Goal: Information Seeking & Learning: Learn about a topic

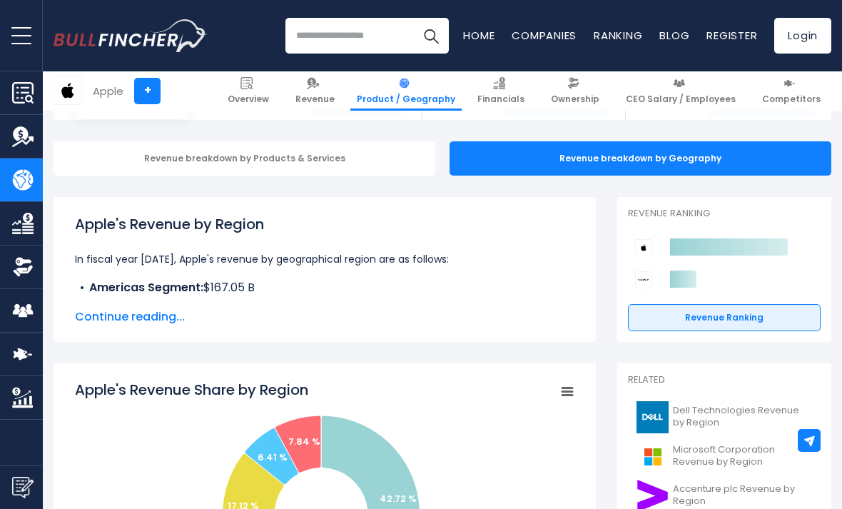
click at [123, 317] on span "Continue reading..." at bounding box center [325, 316] width 500 height 17
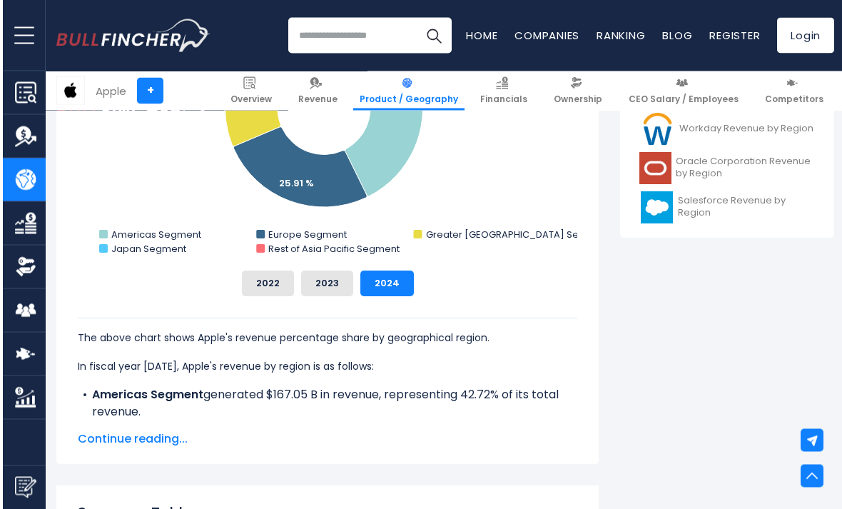
scroll to position [690, 0]
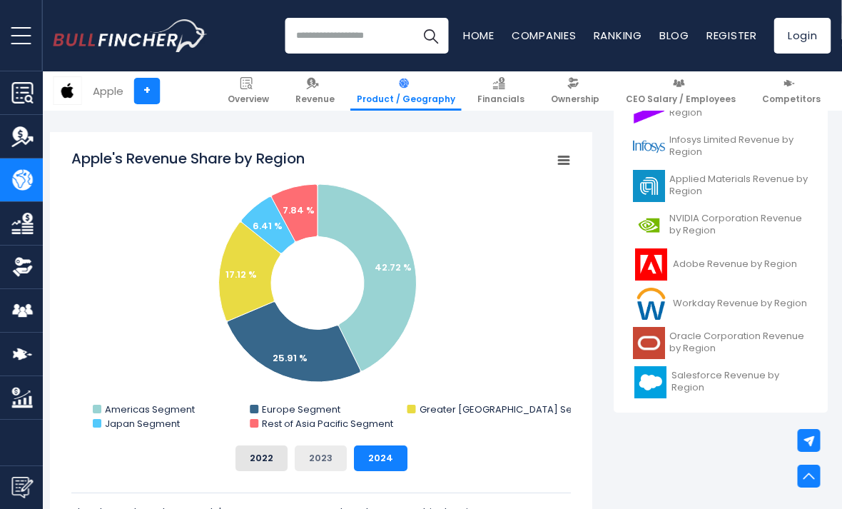
click at [334, 454] on button "2023" at bounding box center [322, 458] width 52 height 26
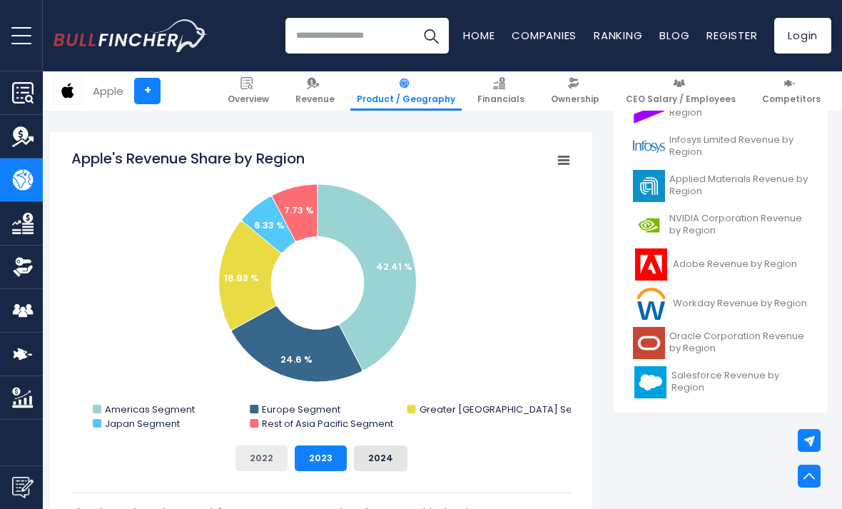
click at [256, 455] on button "2022" at bounding box center [262, 458] width 52 height 26
click at [318, 455] on button "2023" at bounding box center [321, 458] width 52 height 26
click at [373, 447] on button "2024" at bounding box center [381, 458] width 54 height 26
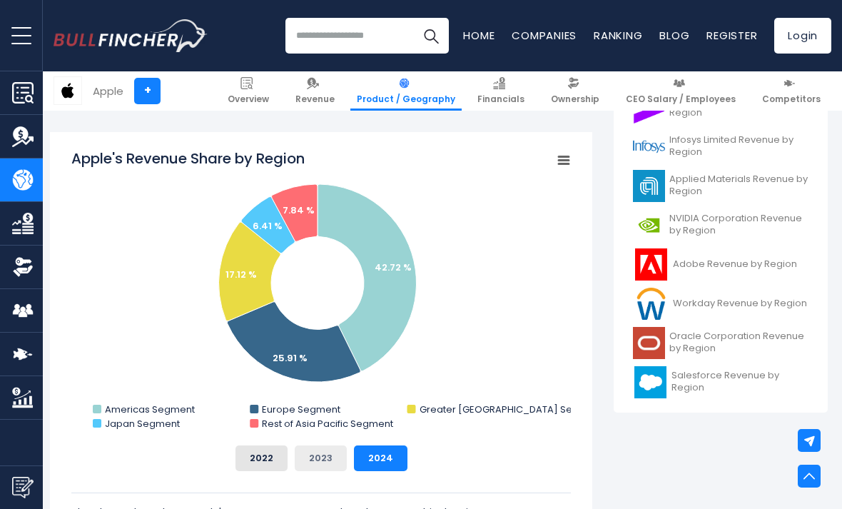
click at [316, 454] on button "2023" at bounding box center [321, 458] width 52 height 26
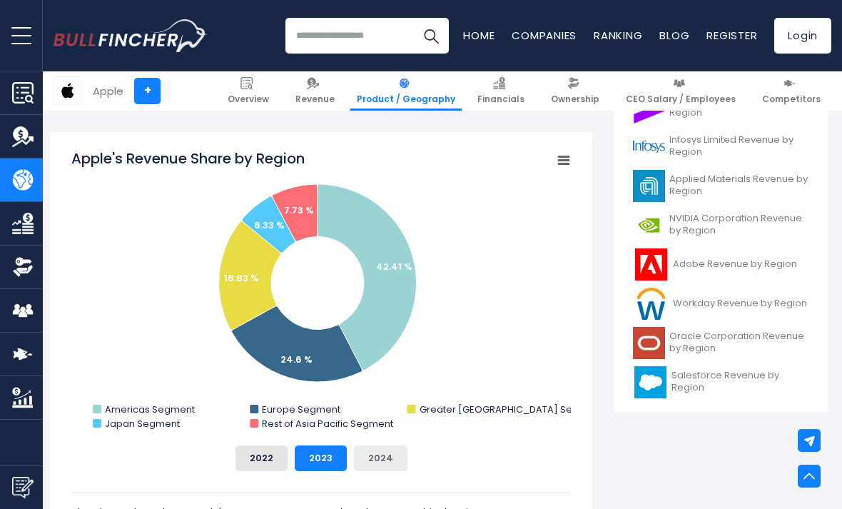
click at [366, 460] on button "2024" at bounding box center [381, 458] width 54 height 26
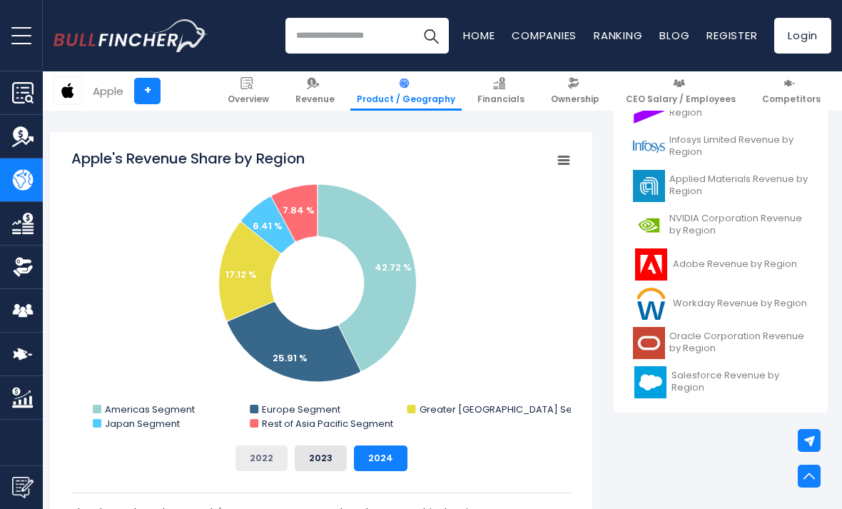
click at [265, 458] on button "2022" at bounding box center [262, 458] width 52 height 26
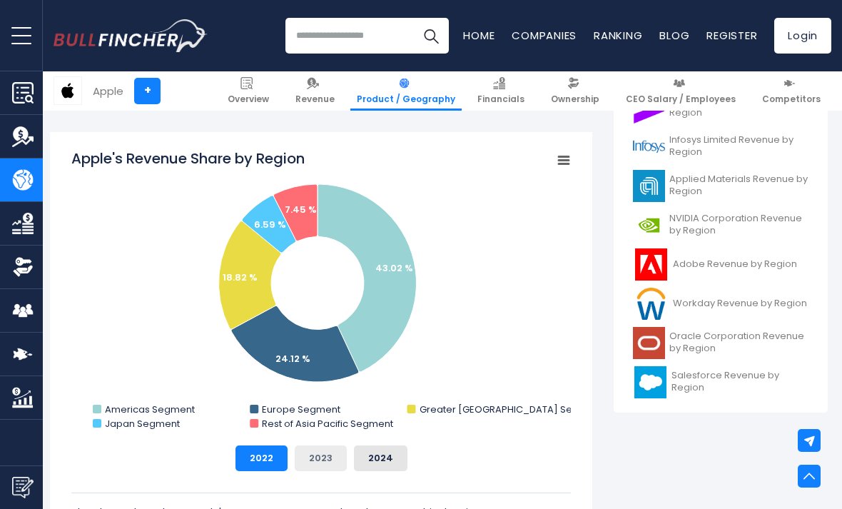
click at [314, 460] on button "2023" at bounding box center [321, 458] width 52 height 26
click at [371, 448] on button "2024" at bounding box center [381, 458] width 54 height 26
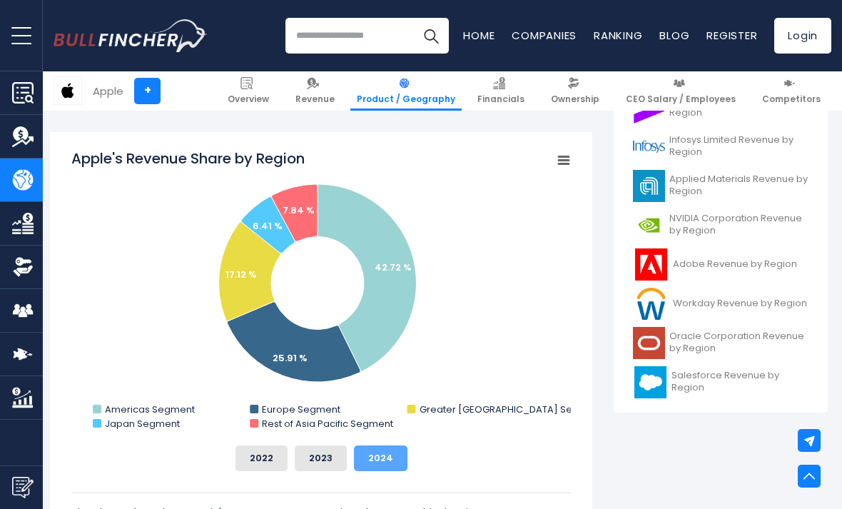
click at [328, 446] on button "2023" at bounding box center [321, 458] width 52 height 26
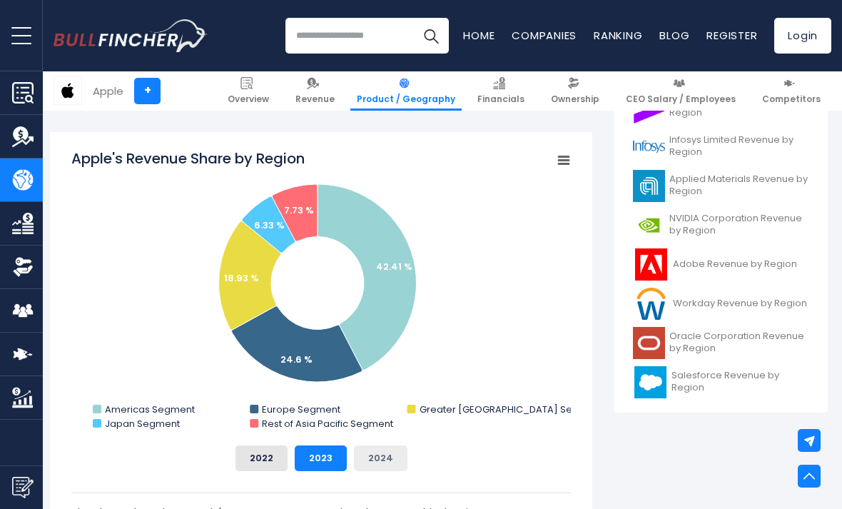
click at [365, 441] on div "Apple's Revenue Share by Region Created with Highcharts 12.1.2 Chart context me…" at bounding box center [321, 309] width 500 height 323
click at [328, 449] on button "2023" at bounding box center [321, 458] width 52 height 26
click at [367, 451] on button "2024" at bounding box center [381, 458] width 54 height 26
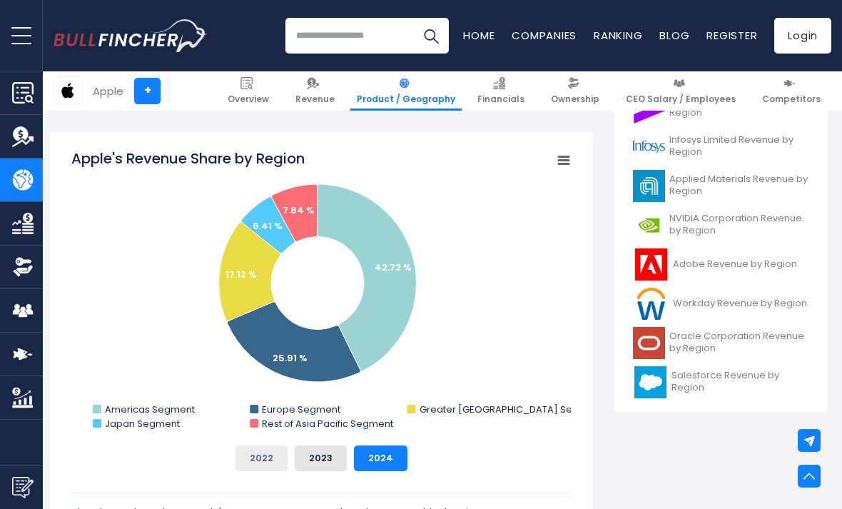
click at [262, 460] on button "2022" at bounding box center [262, 458] width 52 height 26
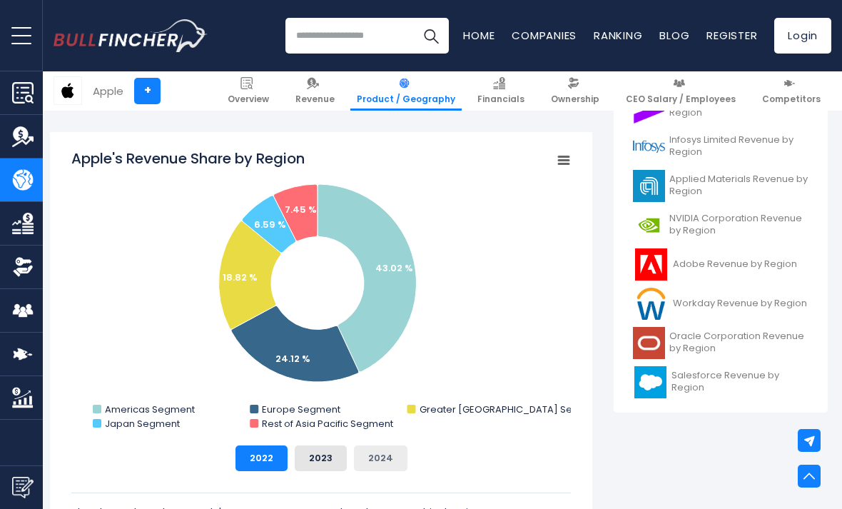
click at [360, 453] on button "2024" at bounding box center [381, 458] width 54 height 26
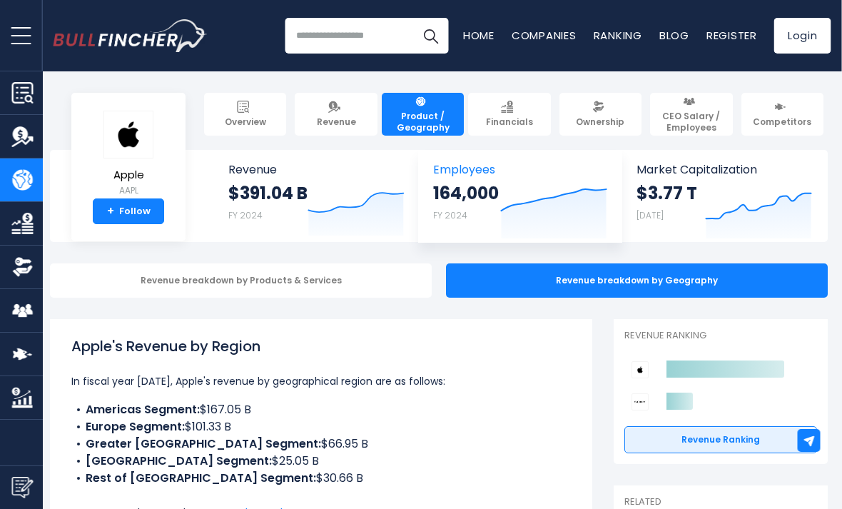
scroll to position [0, 4]
click at [584, 179] on icon "Created with Highcharts 12.1.2" at bounding box center [553, 208] width 107 height 60
click at [555, 192] on icon at bounding box center [554, 199] width 105 height 21
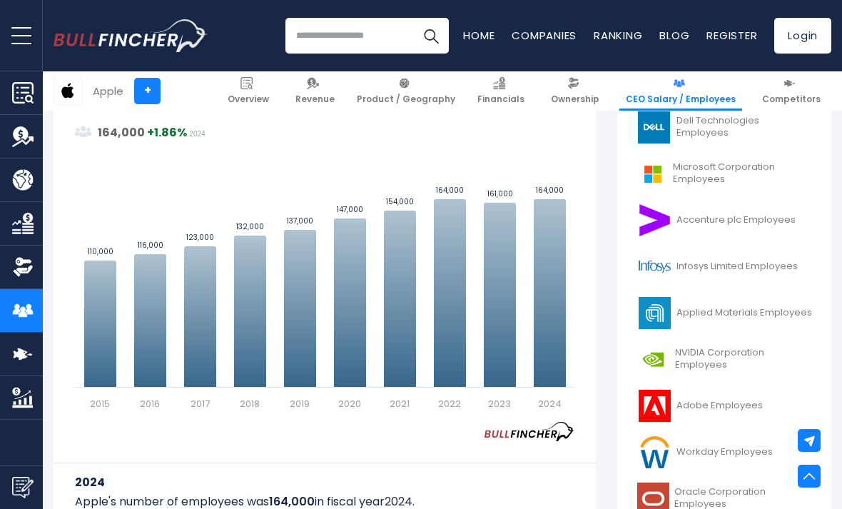
click at [104, 323] on icon "Apple's Employees Trend" at bounding box center [100, 324] width 32 height 126
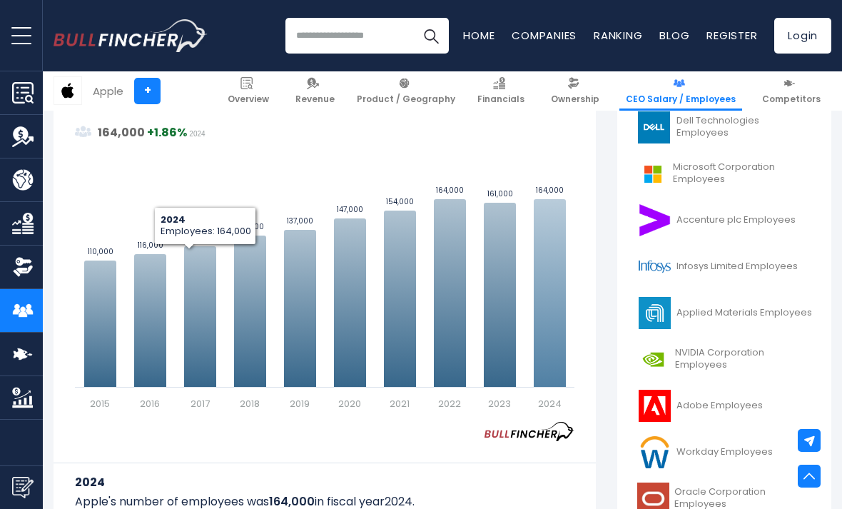
click at [566, 290] on icon "Apple's Employees Trend" at bounding box center [550, 293] width 32 height 188
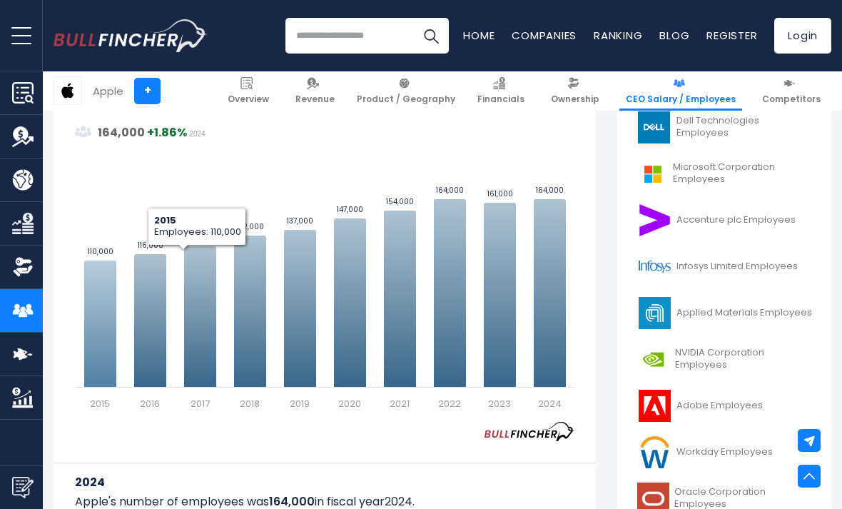
click at [105, 325] on icon "Apple's Employees Trend" at bounding box center [100, 324] width 32 height 126
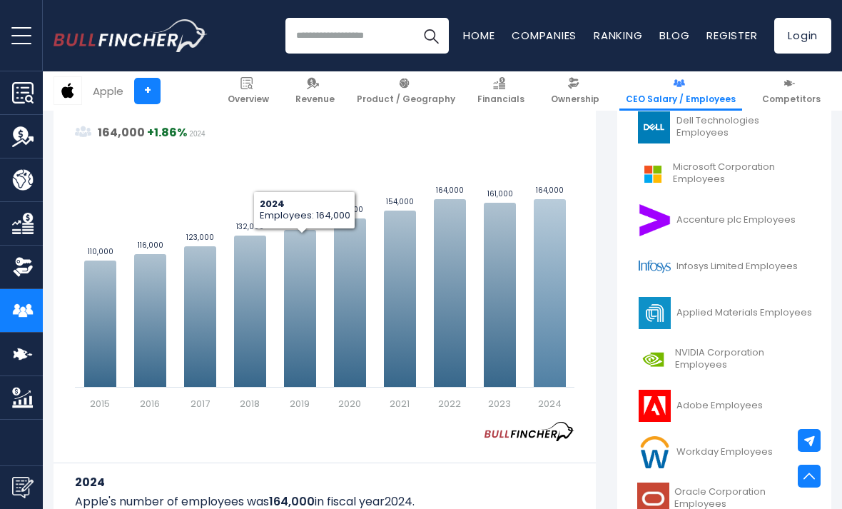
click at [551, 300] on icon "Apple's Employees Trend" at bounding box center [550, 293] width 32 height 188
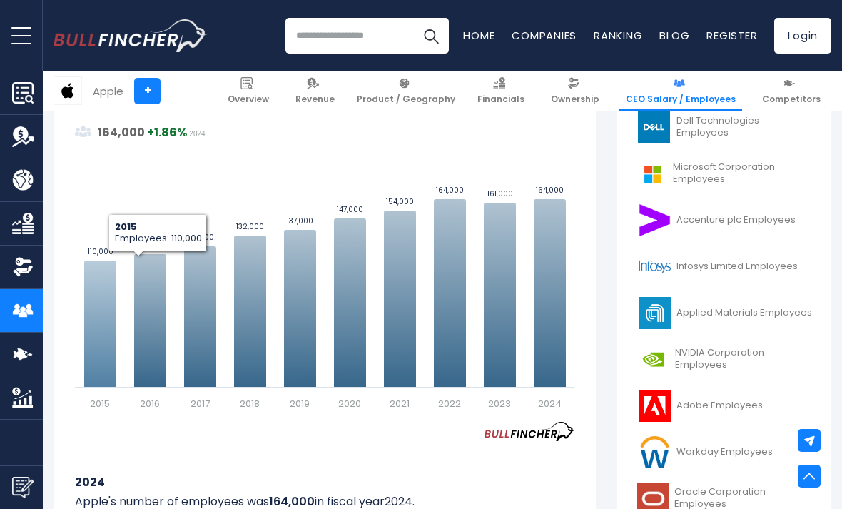
click at [104, 324] on icon "Apple's Employees Trend" at bounding box center [100, 324] width 32 height 126
click at [105, 322] on icon "Apple's Employees Trend" at bounding box center [100, 324] width 32 height 126
click at [104, 320] on icon "Apple's Employees Trend" at bounding box center [100, 324] width 32 height 126
click at [107, 317] on icon "Apple's Employees Trend" at bounding box center [100, 324] width 32 height 126
click at [105, 324] on icon "Apple's Employees Trend" at bounding box center [100, 324] width 32 height 126
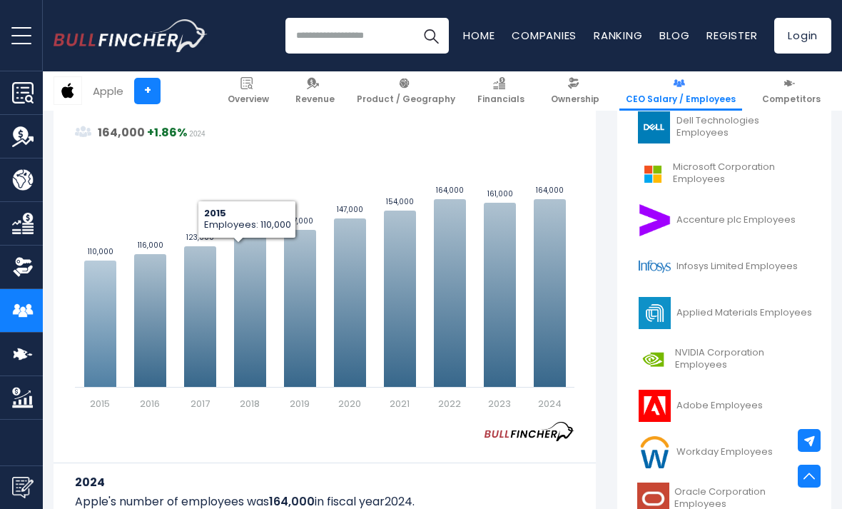
click at [108, 327] on icon "Apple's Employees Trend" at bounding box center [100, 324] width 32 height 126
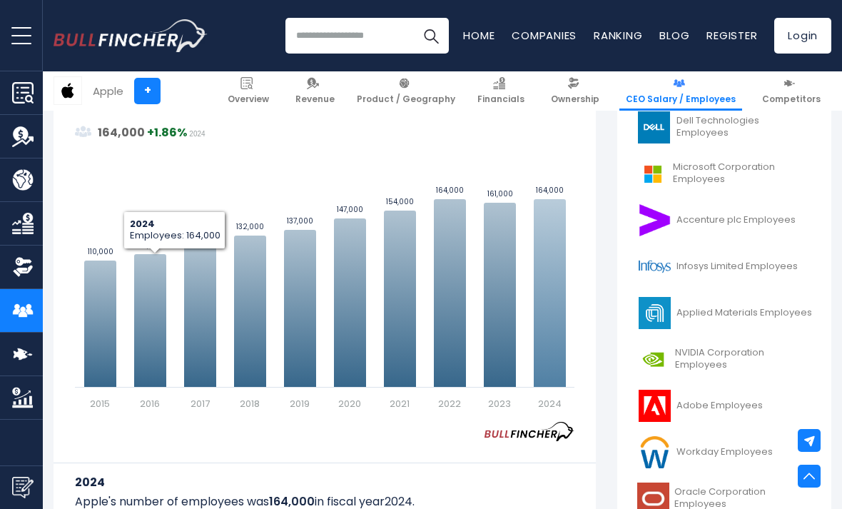
click at [561, 291] on icon "Apple's Employees Trend" at bounding box center [550, 293] width 32 height 188
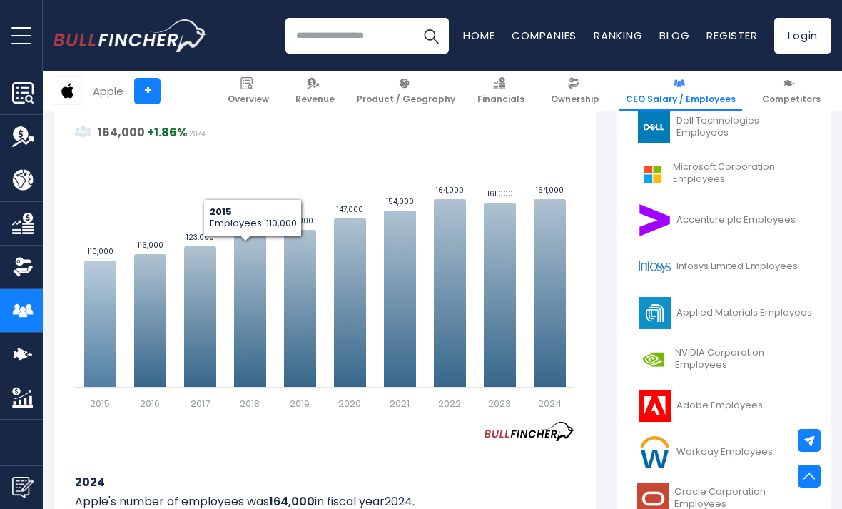
click at [105, 323] on icon "Apple's Employees Trend" at bounding box center [100, 324] width 32 height 126
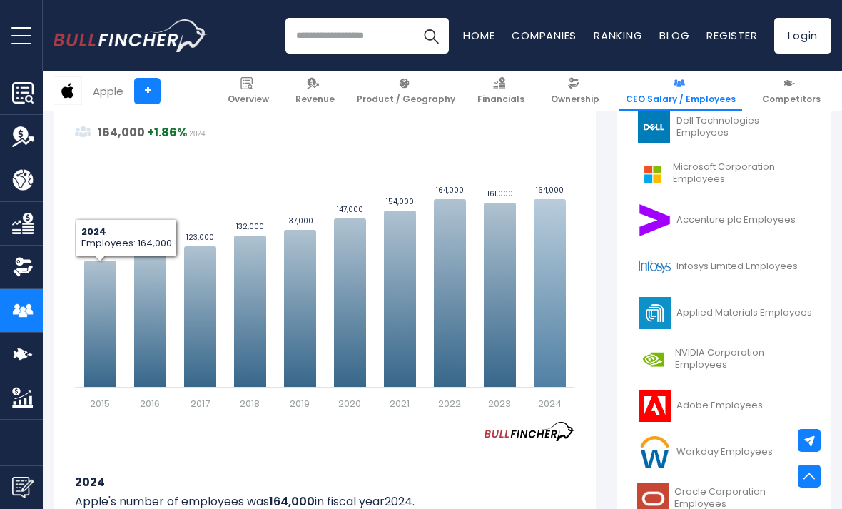
click at [566, 291] on icon "Apple's Employees Trend" at bounding box center [550, 293] width 32 height 188
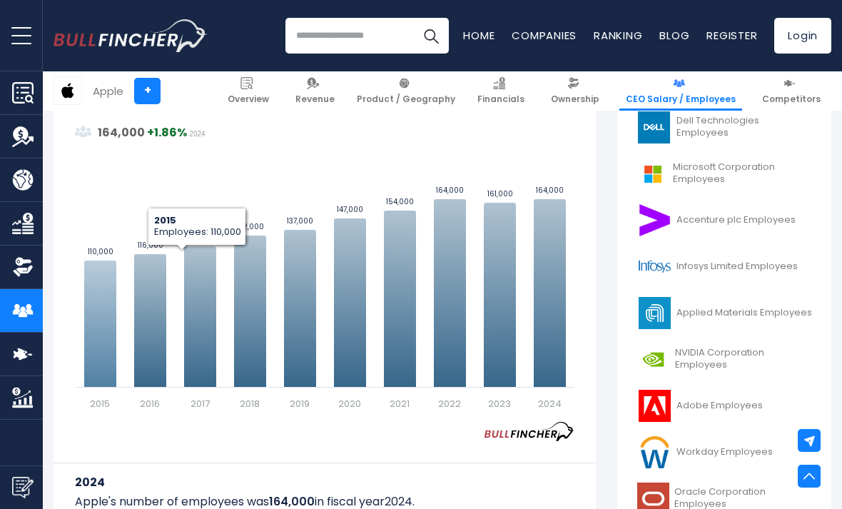
click at [108, 323] on icon "Apple's Employees Trend" at bounding box center [100, 324] width 32 height 126
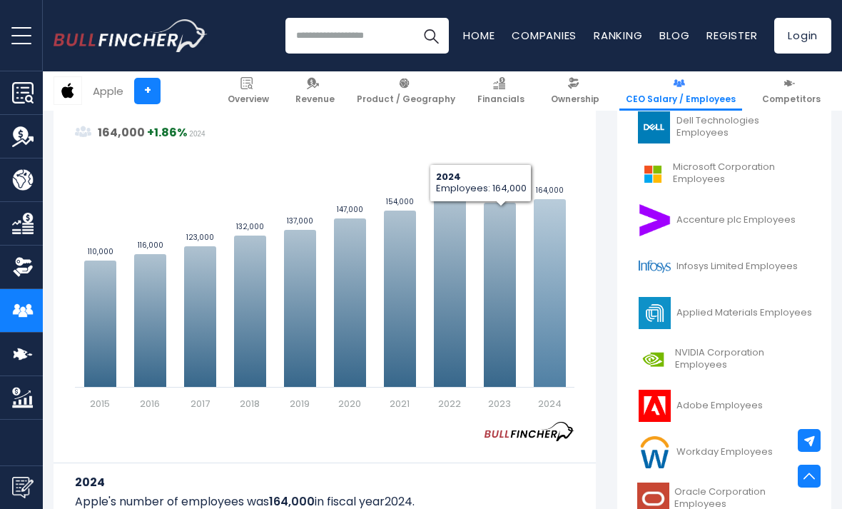
click at [551, 298] on icon "Apple's Employees Trend" at bounding box center [550, 293] width 32 height 188
click at [106, 323] on icon "Apple's Employees Trend" at bounding box center [100, 324] width 32 height 126
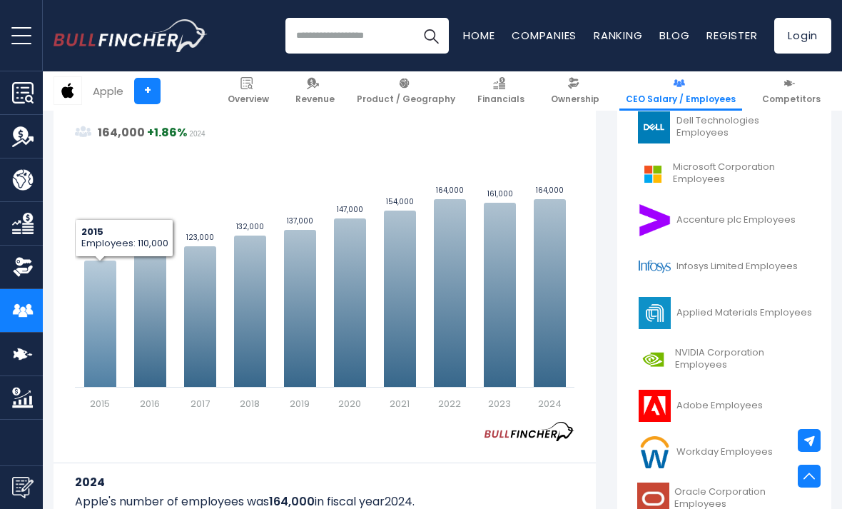
click at [104, 316] on icon "Apple's Employees Trend" at bounding box center [100, 324] width 32 height 126
click at [565, 288] on icon "Apple's Employees Trend" at bounding box center [550, 293] width 32 height 188
click at [108, 316] on icon "Apple's Employees Trend" at bounding box center [100, 324] width 32 height 126
click at [560, 294] on icon "Apple's Employees Trend" at bounding box center [550, 293] width 32 height 188
click at [107, 320] on icon "Apple's Employees Trend" at bounding box center [100, 324] width 32 height 126
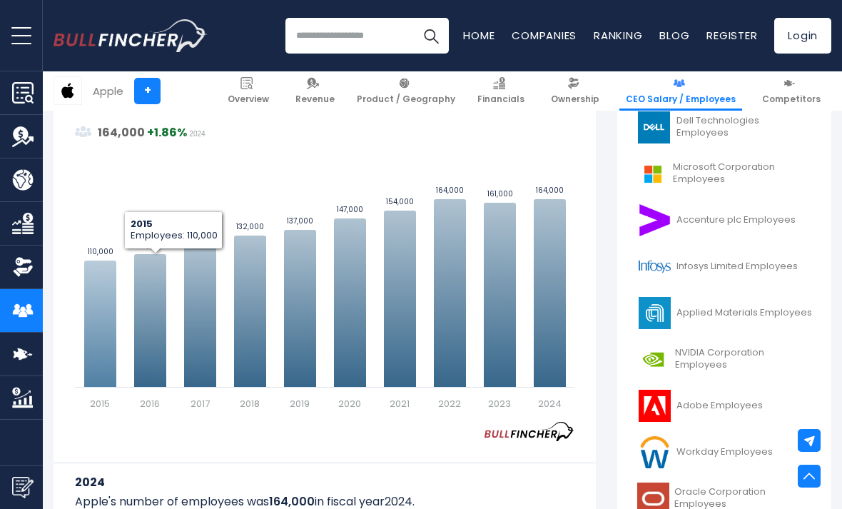
click at [558, 293] on icon "Apple's Employees Trend" at bounding box center [550, 293] width 32 height 188
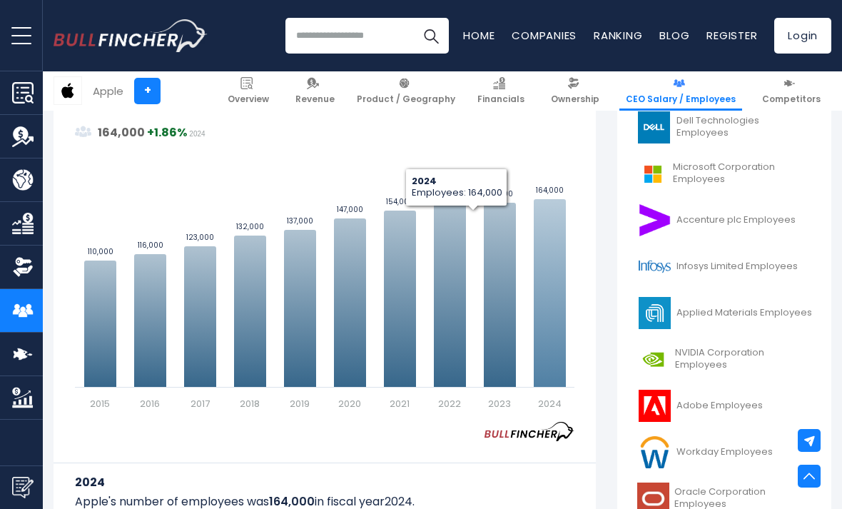
click at [563, 296] on icon "Apple's Employees Trend" at bounding box center [550, 293] width 32 height 188
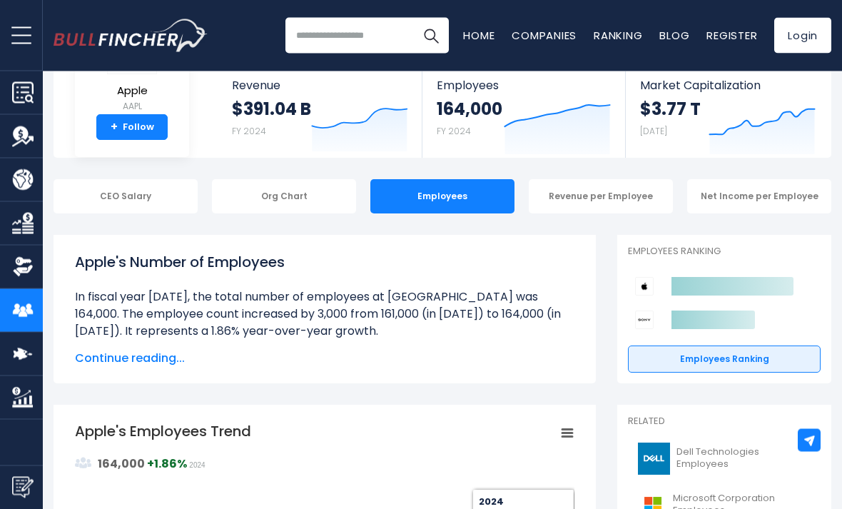
scroll to position [55, 0]
